Goal: Task Accomplishment & Management: Manage account settings

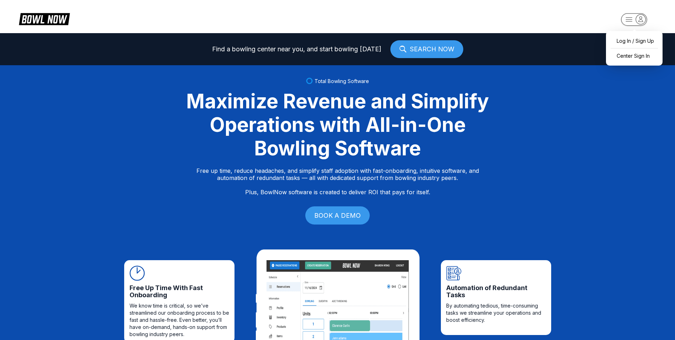
click at [629, 17] on rect "button" at bounding box center [634, 19] width 26 height 12
click at [626, 56] on div "Center Sign In" at bounding box center [634, 55] width 49 height 12
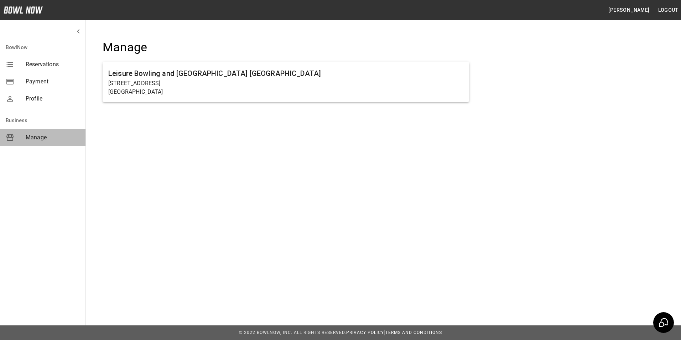
click at [33, 133] on div "Manage" at bounding box center [42, 137] width 85 height 17
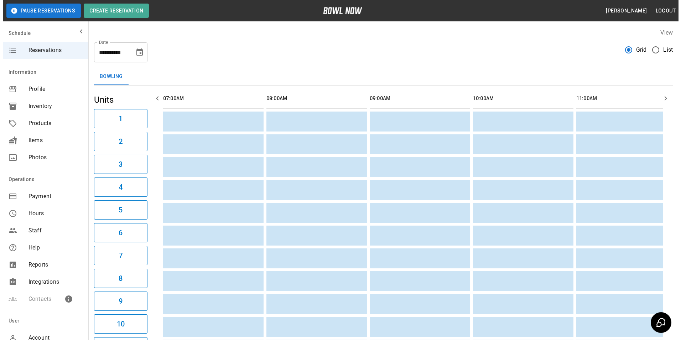
scroll to position [0, 1135]
